Goal: Information Seeking & Learning: Learn about a topic

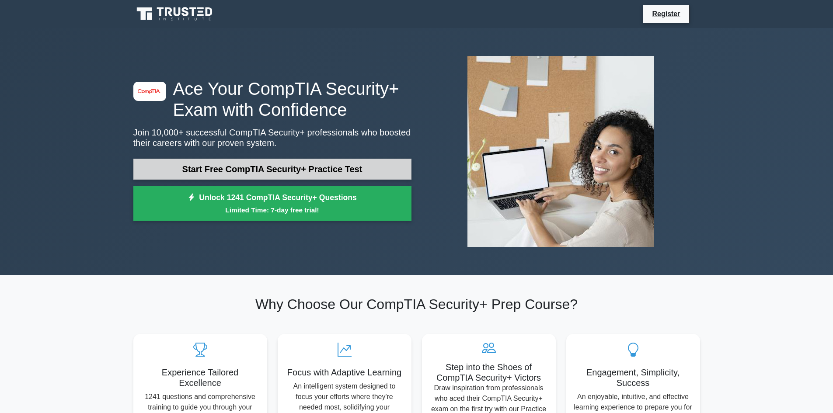
click at [283, 167] on link "Start Free CompTIA Security+ Practice Test" at bounding box center [272, 169] width 278 height 21
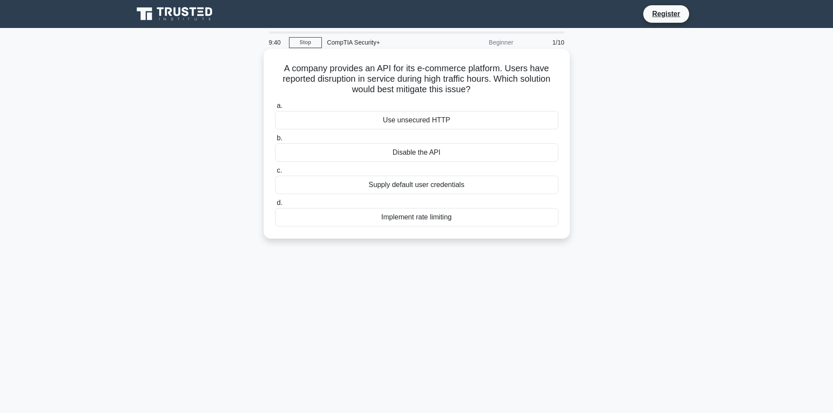
click at [443, 185] on div "Supply default user credentials" at bounding box center [416, 185] width 283 height 18
click at [275, 174] on input "c. Supply default user credentials" at bounding box center [275, 171] width 0 height 6
click at [424, 152] on div "Traffic analysis" at bounding box center [416, 152] width 283 height 18
click at [275, 141] on input "b. Traffic analysis" at bounding box center [275, 139] width 0 height 6
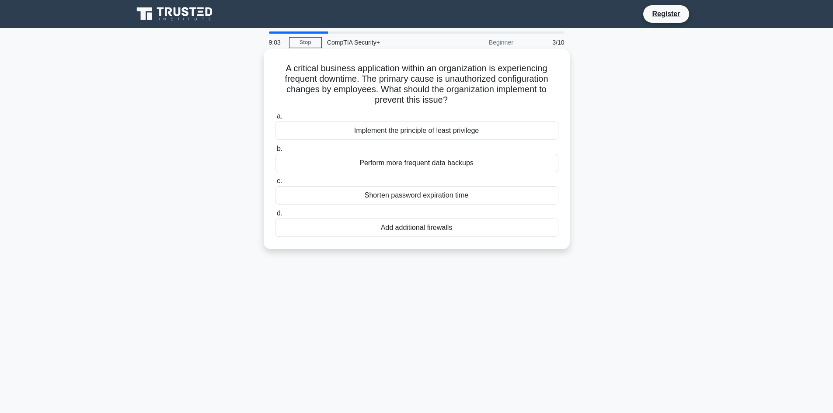
click at [440, 129] on div "Implement the principle of least privilege" at bounding box center [416, 131] width 283 height 18
click at [275, 119] on input "a. Implement the principle of least privilege" at bounding box center [275, 117] width 0 height 6
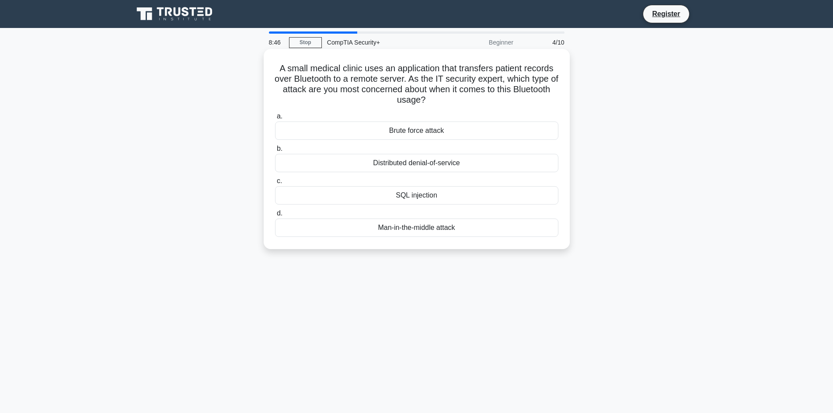
click at [417, 229] on div "Man-in-the-middle attack" at bounding box center [416, 228] width 283 height 18
click at [275, 216] on input "d. Man-in-the-middle attack" at bounding box center [275, 214] width 0 height 6
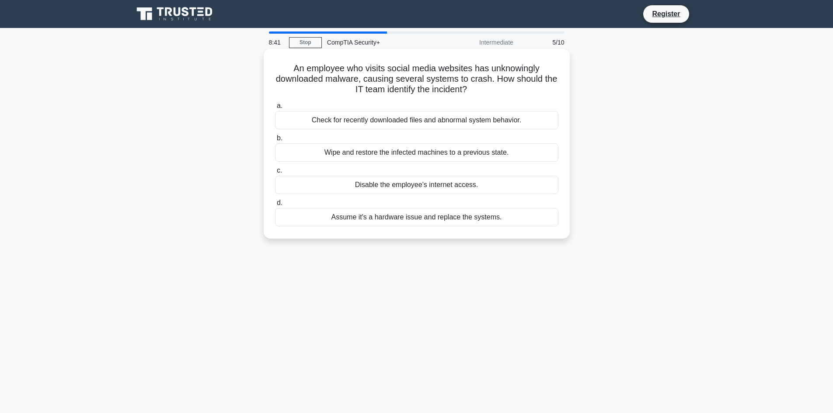
drag, startPoint x: 545, startPoint y: 71, endPoint x: 421, endPoint y: 76, distance: 123.8
click at [421, 76] on h5 "An employee who visits social media websites has unknowingly downloaded malware…" at bounding box center [416, 79] width 285 height 32
drag, startPoint x: 501, startPoint y: 83, endPoint x: 503, endPoint y: 89, distance: 5.9
click at [503, 89] on h5 "An employee who visits social media websites has unknowingly downloaded malware…" at bounding box center [416, 79] width 285 height 32
click at [447, 118] on div "Check for recently downloaded files and abnormal system behavior." at bounding box center [416, 120] width 283 height 18
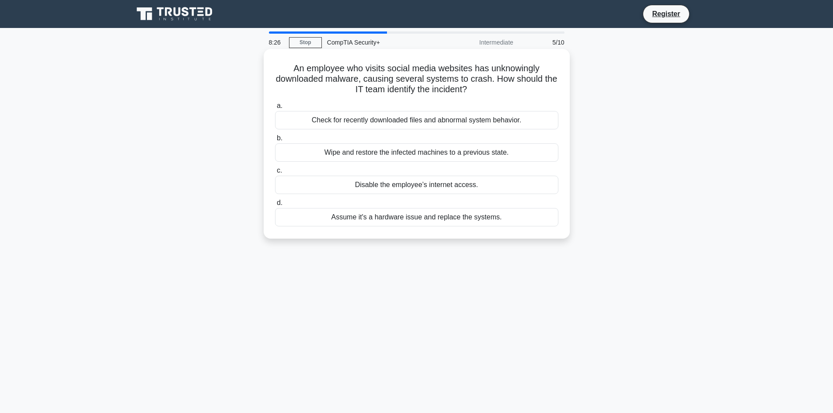
click at [275, 109] on input "a. Check for recently downloaded files and abnormal system behavior." at bounding box center [275, 106] width 0 height 6
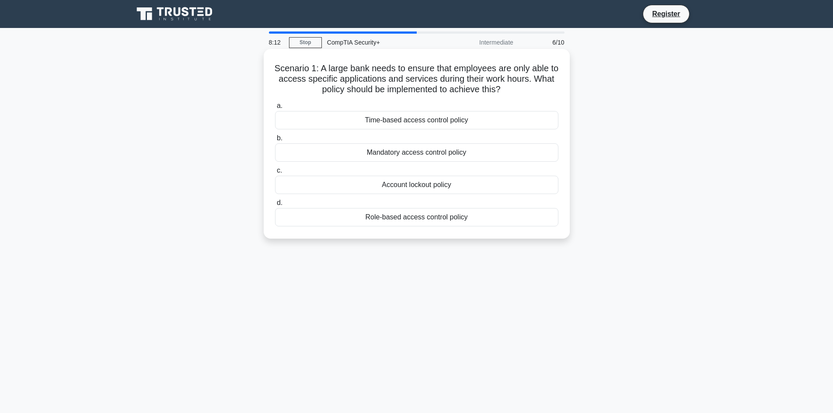
click at [468, 119] on div "Time-based access control policy" at bounding box center [416, 120] width 283 height 18
click at [275, 109] on input "a. Time-based access control policy" at bounding box center [275, 106] width 0 height 6
click at [424, 194] on div "Signature Database (db)" at bounding box center [416, 185] width 283 height 18
click at [275, 174] on input "c. Signature Database (db)" at bounding box center [275, 171] width 0 height 6
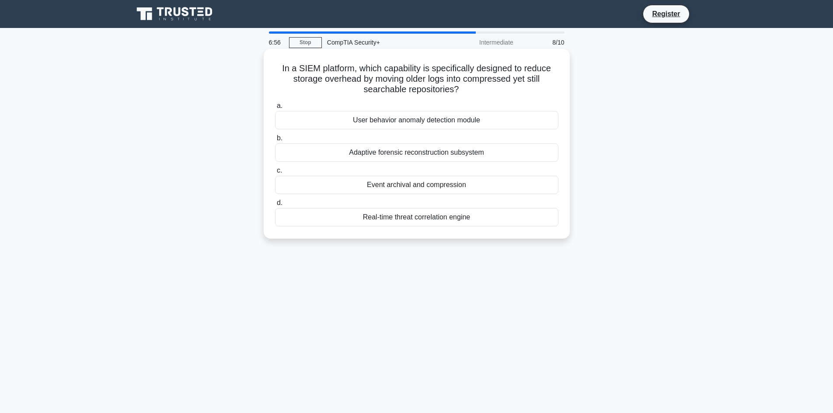
click at [481, 117] on div "User behavior anomaly detection module" at bounding box center [416, 120] width 283 height 18
click at [275, 109] on input "a. User behavior anomaly detection module" at bounding box center [275, 106] width 0 height 6
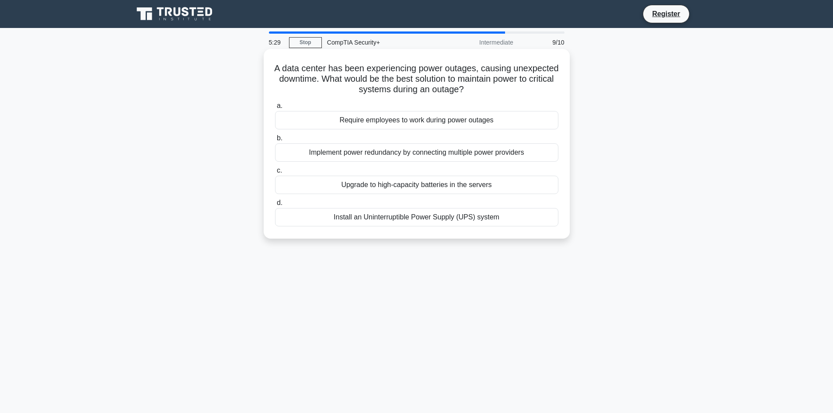
click at [401, 217] on div "Install an Uninterruptible Power Supply (UPS) system" at bounding box center [416, 217] width 283 height 18
click at [275, 206] on input "d. Install an Uninterruptible Power Supply (UPS) system" at bounding box center [275, 203] width 0 height 6
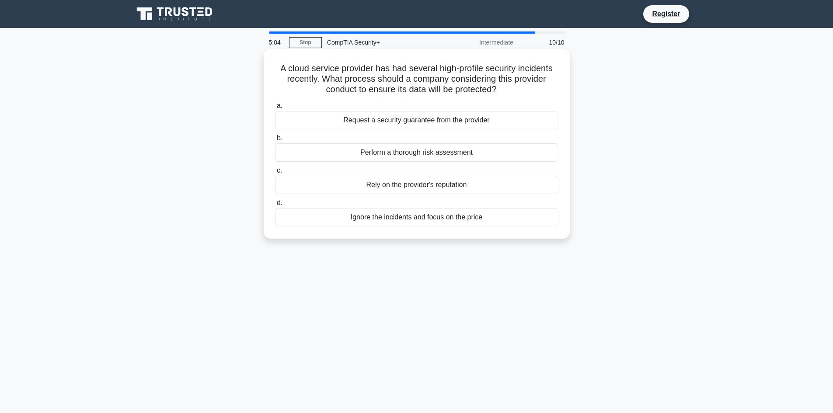
click at [401, 154] on div "Perform a thorough risk assessment" at bounding box center [416, 152] width 283 height 18
click at [275, 141] on input "b. Perform a thorough risk assessment" at bounding box center [275, 139] width 0 height 6
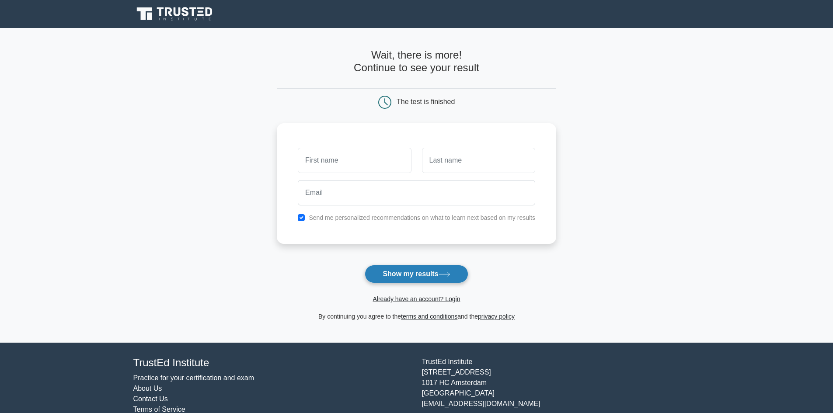
click at [420, 282] on button "Show my results" at bounding box center [416, 274] width 103 height 18
click at [382, 162] on input "text" at bounding box center [354, 158] width 113 height 25
click at [379, 161] on input "Brandon" at bounding box center [354, 158] width 113 height 25
type input "Ej"
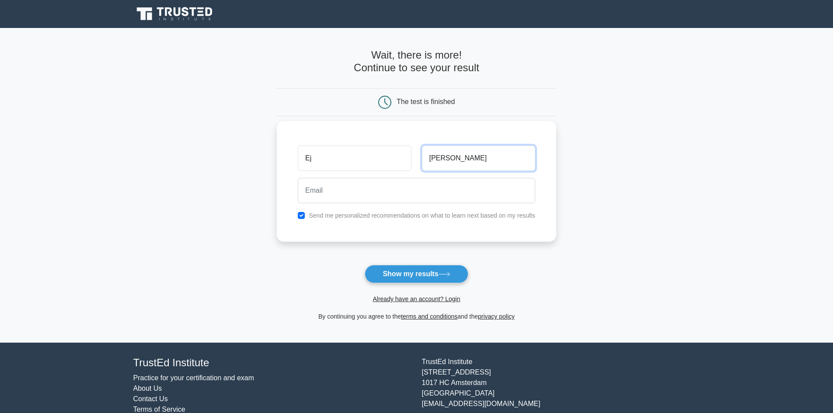
type input "Blackey"
type input "x"
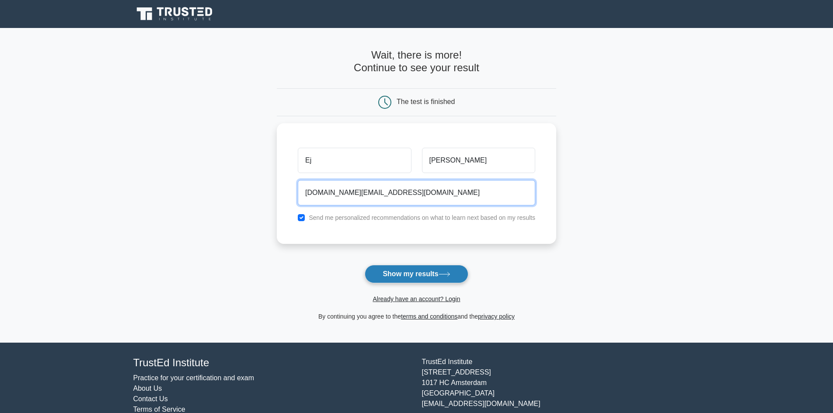
type input "anytime.Fitness@la.org"
click at [432, 273] on button "Show my results" at bounding box center [416, 274] width 103 height 18
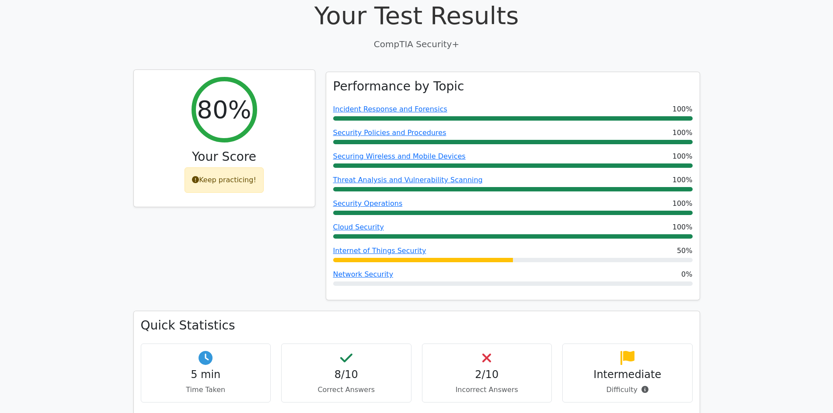
scroll to position [369, 0]
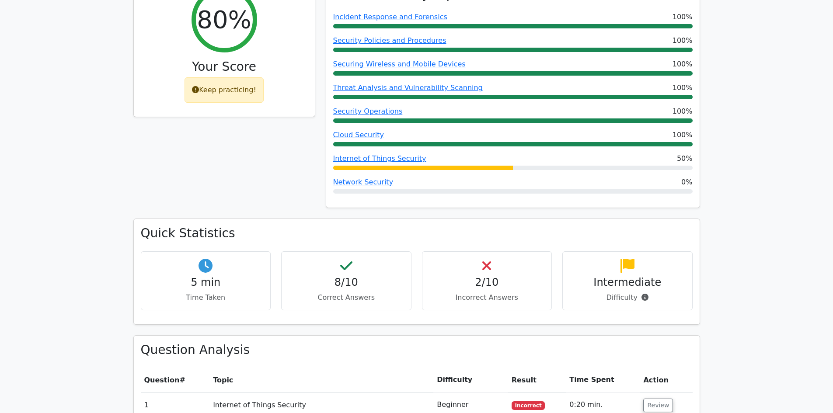
click at [278, 128] on div "80% Your Score Keep practicing!" at bounding box center [224, 99] width 192 height 240
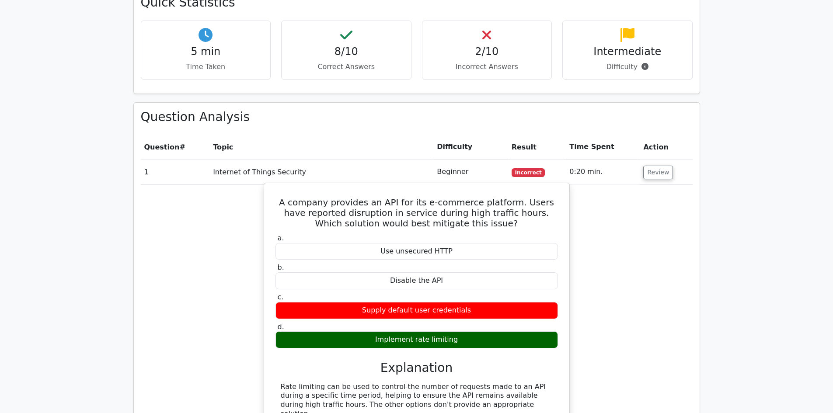
scroll to position [647, 0]
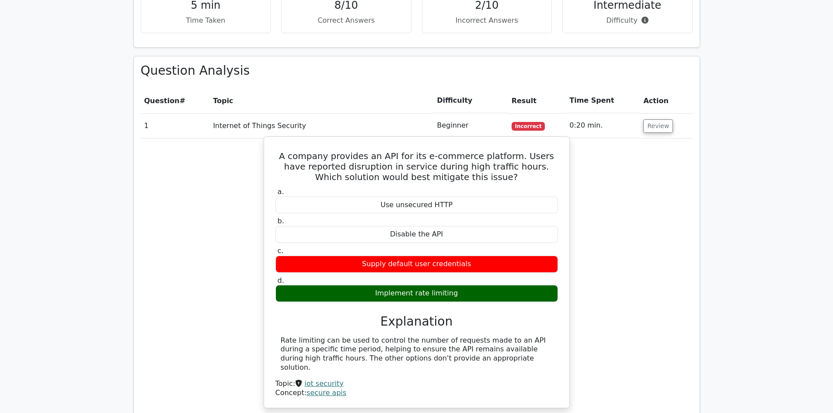
drag, startPoint x: 369, startPoint y: 261, endPoint x: 465, endPoint y: 270, distance: 96.6
click at [465, 270] on div "Supply default user credentials" at bounding box center [416, 264] width 282 height 17
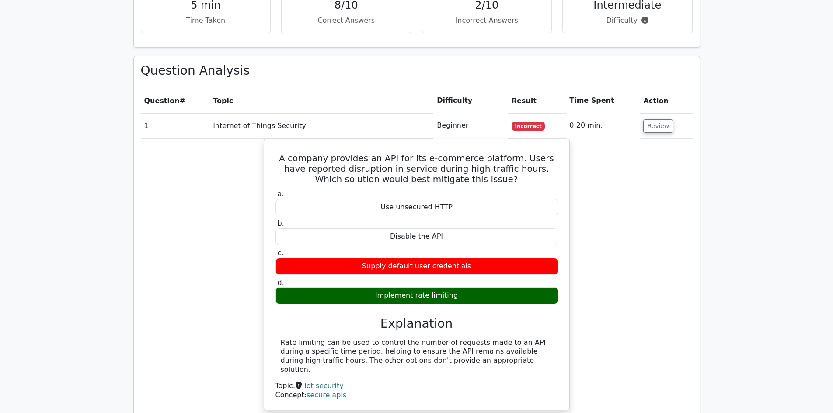
click at [605, 223] on div "A company provides an API for its e-commerce platform. Users have reported disr…" at bounding box center [417, 280] width 552 height 283
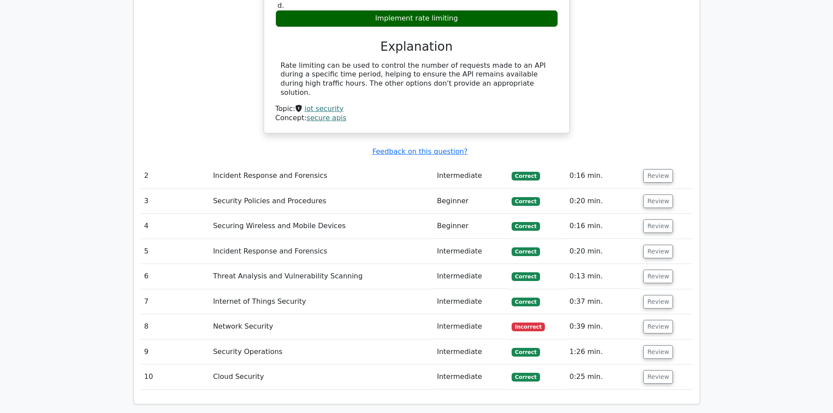
scroll to position [1017, 0]
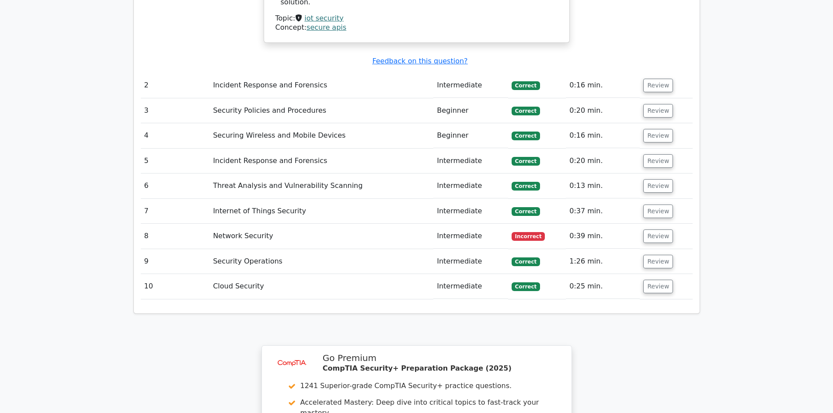
drag, startPoint x: 568, startPoint y: 78, endPoint x: 604, endPoint y: 348, distance: 272.1
click at [602, 299] on tbody "1 Internet of Things Security Beginner Incorrect 0:20 min. Review a. b." at bounding box center [417, 23] width 552 height 554
drag, startPoint x: 604, startPoint y: 348, endPoint x: 605, endPoint y: 354, distance: 6.3
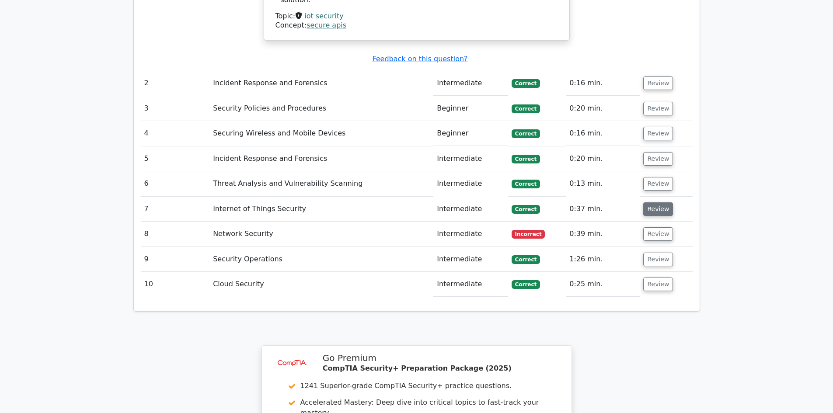
click at [652, 209] on button "Review" at bounding box center [658, 209] width 30 height 14
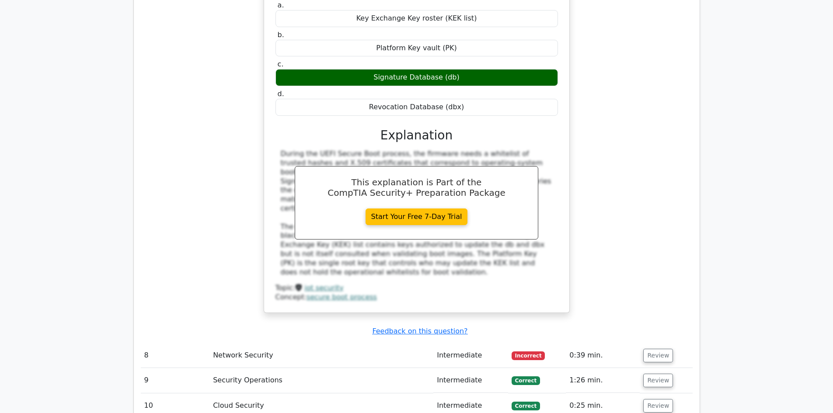
scroll to position [1484, 0]
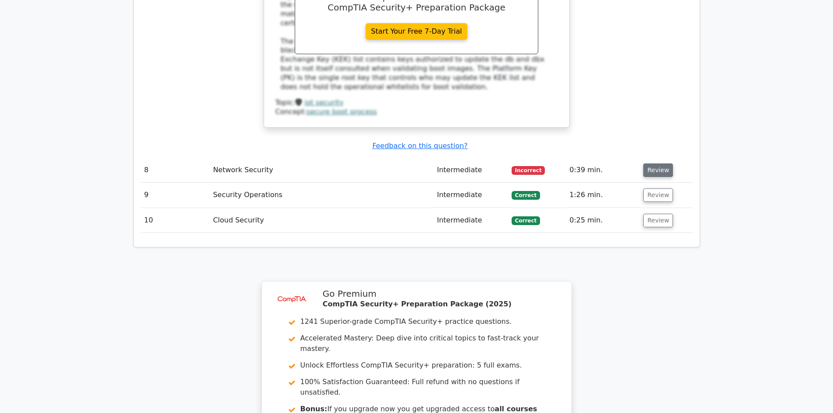
click at [649, 167] on button "Review" at bounding box center [658, 171] width 30 height 14
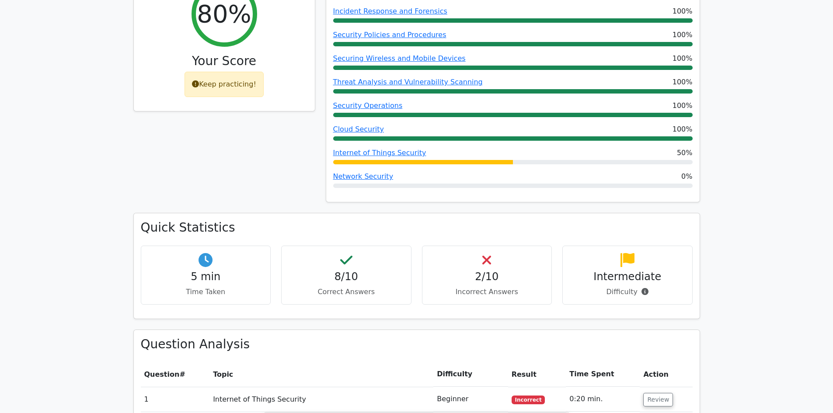
scroll to position [0, 0]
